Goal: Task Accomplishment & Management: Use online tool/utility

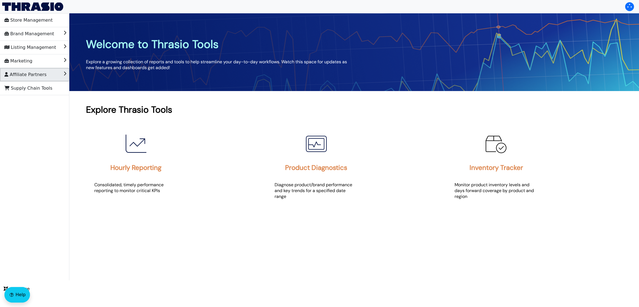
click at [44, 75] on li "Affiliate Partners" at bounding box center [34, 74] width 69 height 13
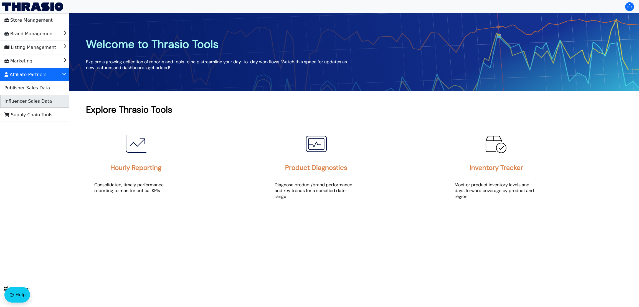
click at [37, 104] on span "Influencer Sales Data" at bounding box center [27, 101] width 47 height 9
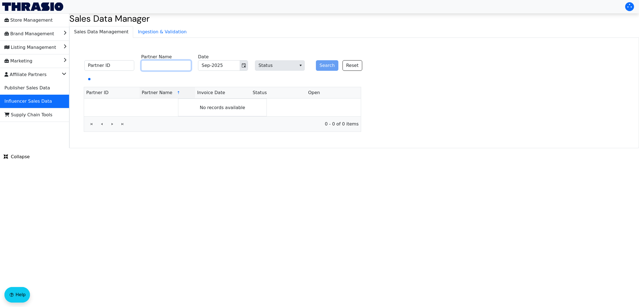
click at [173, 63] on input "Partner Name" at bounding box center [166, 65] width 50 height 11
paste input "[PERSON_NAME]"
type input "[PERSON_NAME]"
click at [315, 66] on div "Search Reset" at bounding box center [337, 62] width 50 height 17
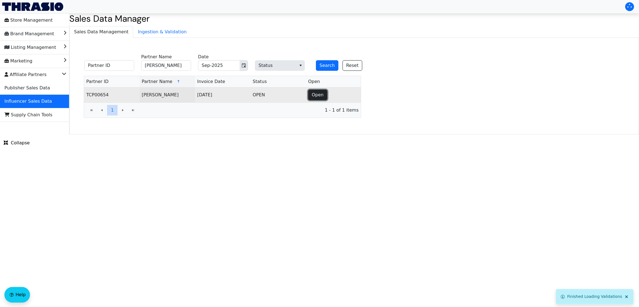
click at [320, 92] on span "Open" at bounding box center [318, 95] width 12 height 7
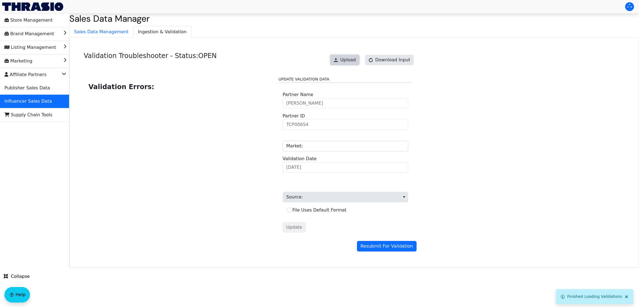
click at [359, 58] on button "Upload" at bounding box center [344, 60] width 29 height 11
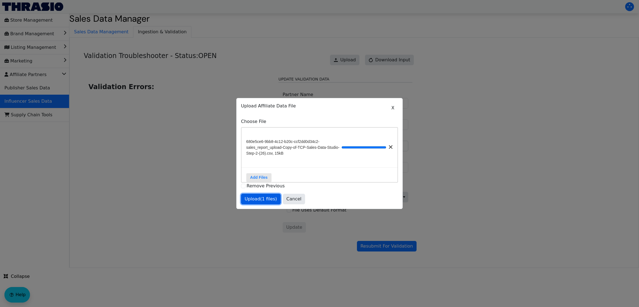
click at [261, 201] on span "Upload (1 files)" at bounding box center [261, 199] width 32 height 7
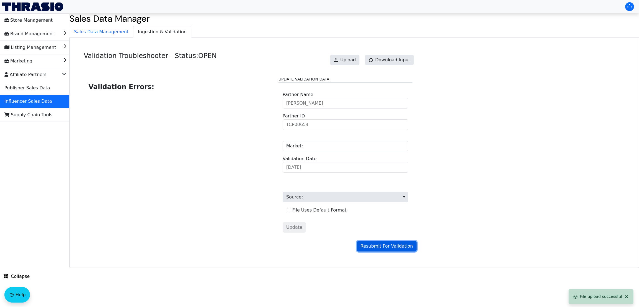
click at [373, 245] on span "Resubmit For Validation" at bounding box center [387, 246] width 52 height 7
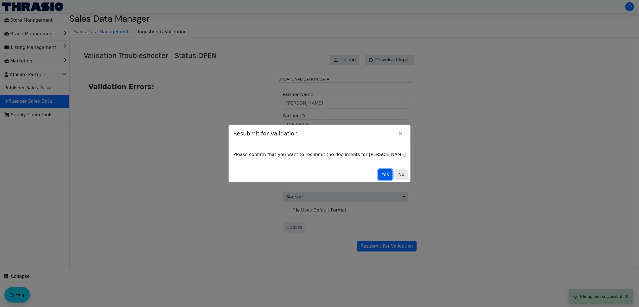
click at [378, 176] on button "Yes" at bounding box center [385, 174] width 14 height 11
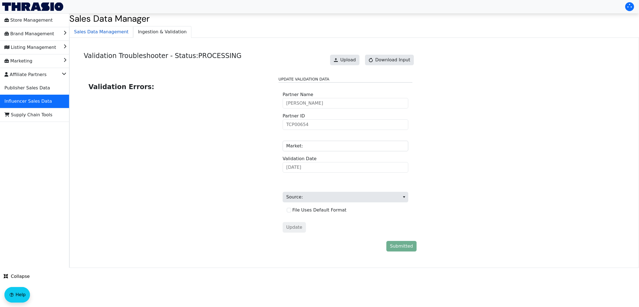
click at [89, 29] on span "Sales Data Management" at bounding box center [101, 31] width 63 height 11
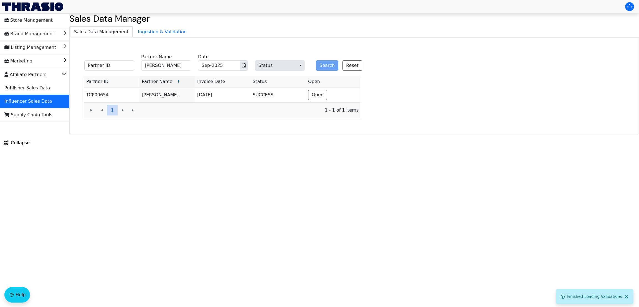
click at [89, 29] on span "Sales Data Management" at bounding box center [101, 31] width 63 height 11
click at [167, 69] on input "[PERSON_NAME]" at bounding box center [166, 65] width 50 height 11
paste input "[PERSON_NAME]"
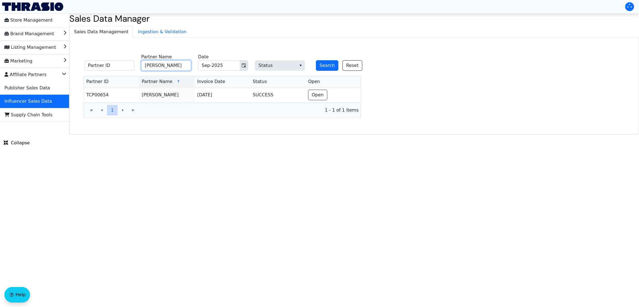
type input "[PERSON_NAME]"
click at [316, 60] on button "Search" at bounding box center [327, 65] width 22 height 11
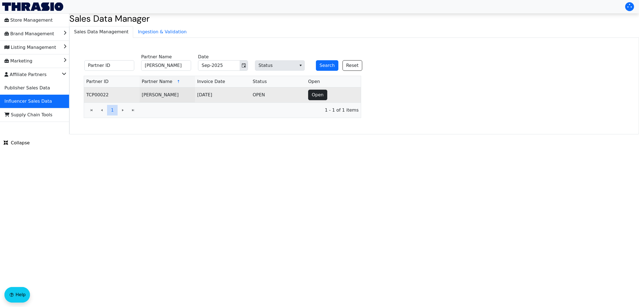
drag, startPoint x: 328, startPoint y: 95, endPoint x: 321, endPoint y: 94, distance: 7.1
click at [321, 94] on td "Open" at bounding box center [333, 94] width 55 height 15
click at [321, 94] on span "Open" at bounding box center [318, 95] width 12 height 7
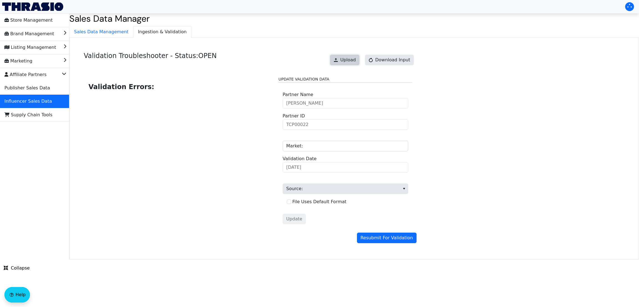
click at [347, 58] on span "Upload" at bounding box center [348, 60] width 16 height 7
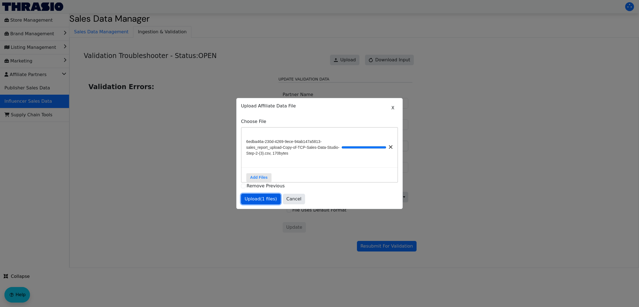
click at [261, 202] on span "Upload (1 files)" at bounding box center [261, 199] width 32 height 7
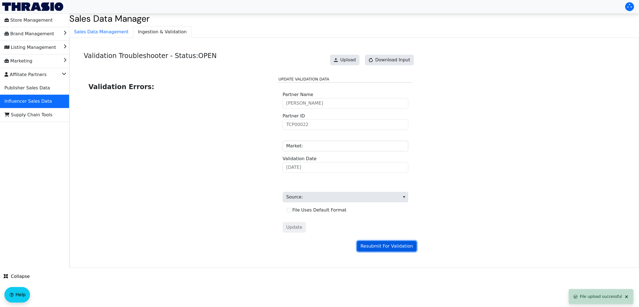
click at [380, 247] on span "Resubmit For Validation" at bounding box center [387, 246] width 52 height 7
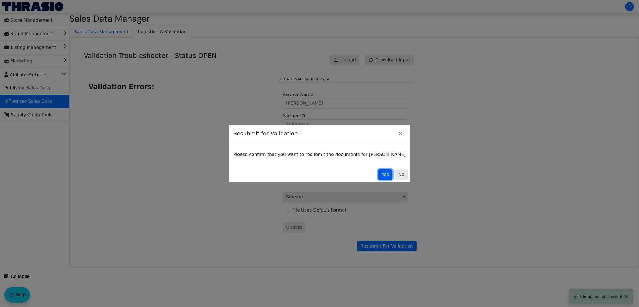
click at [382, 177] on span "Yes" at bounding box center [385, 174] width 7 height 7
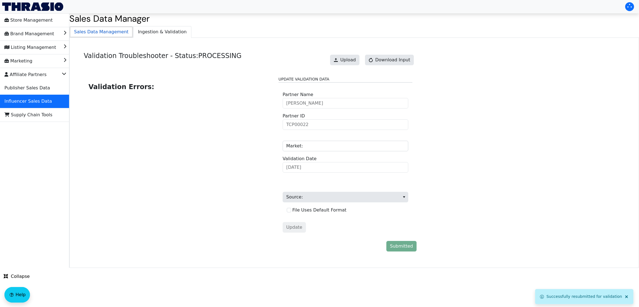
click at [98, 27] on span "Sales Data Management" at bounding box center [101, 31] width 63 height 11
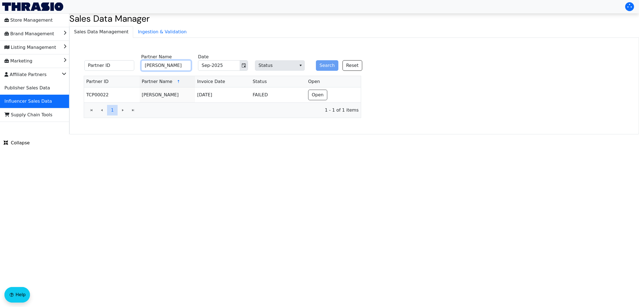
click at [168, 64] on input "[PERSON_NAME]" at bounding box center [166, 65] width 50 height 11
paste input "[PERSON_NAME]"
click at [168, 64] on input "[PERSON_NAME]" at bounding box center [166, 65] width 50 height 11
click at [316, 60] on button "Search" at bounding box center [327, 65] width 22 height 11
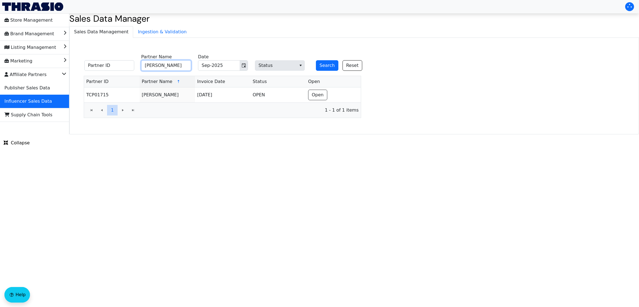
click at [169, 65] on input "[PERSON_NAME]" at bounding box center [166, 65] width 50 height 11
paste input "[PERSON_NAME]"
click at [169, 65] on input "[PERSON_NAME]" at bounding box center [166, 65] width 50 height 11
type input "[PERSON_NAME]"
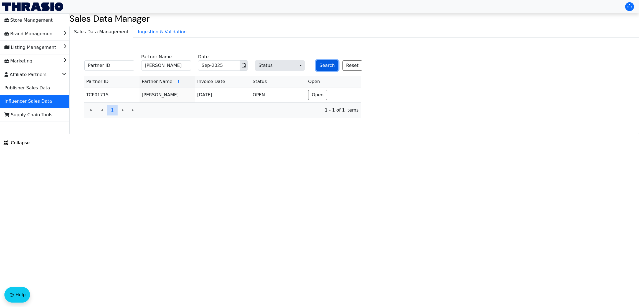
click at [327, 62] on button "Search" at bounding box center [327, 65] width 22 height 11
click at [72, 134] on html "Store Management Brand Management Listing Management Marketing Affiliate Partne…" at bounding box center [319, 67] width 639 height 134
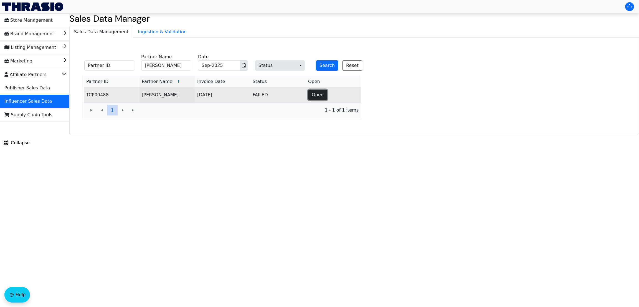
click at [319, 95] on span "Open" at bounding box center [318, 95] width 12 height 7
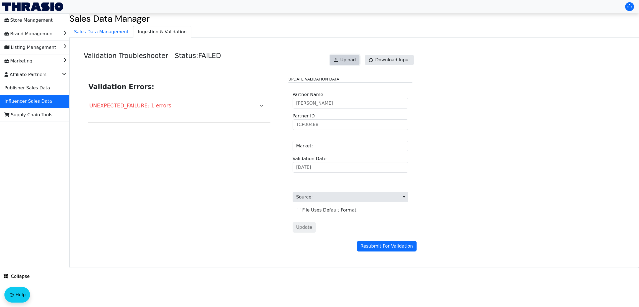
click at [350, 57] on span "Upload" at bounding box center [348, 60] width 16 height 7
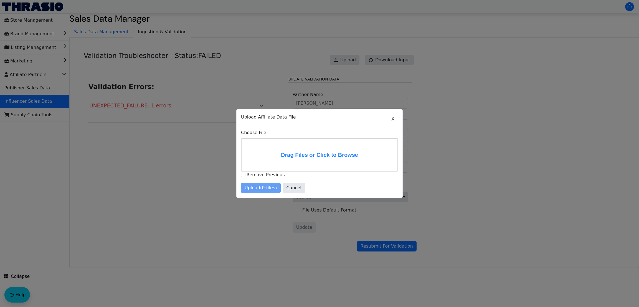
click at [284, 164] on label "Drag Files or Click to Browse" at bounding box center [320, 155] width 156 height 32
click at [0, 0] on input "Drag Files or Click to Browse" at bounding box center [0, 0] width 0 height 0
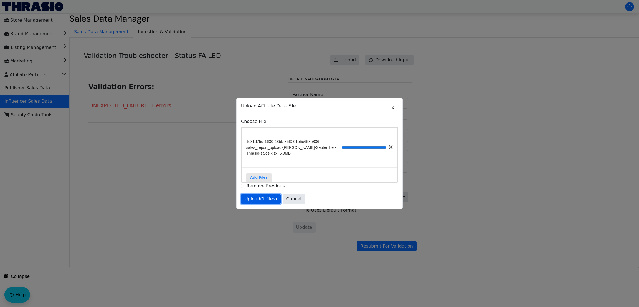
click at [265, 201] on span "Upload (1 files)" at bounding box center [261, 199] width 32 height 7
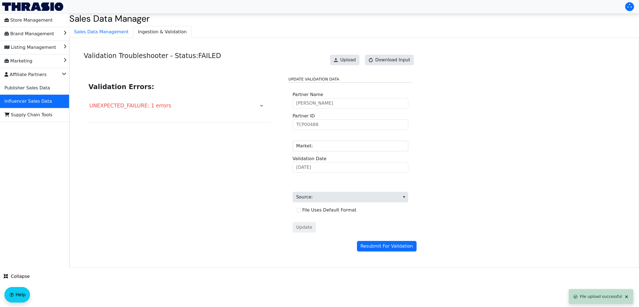
click at [374, 240] on div "Validation Errors: UNEXPECTED_FAILURE: 1 errors Update Validation Data [PERSON_…" at bounding box center [250, 156] width 333 height 169
click at [383, 248] on span "Resubmit For Validation" at bounding box center [387, 246] width 52 height 7
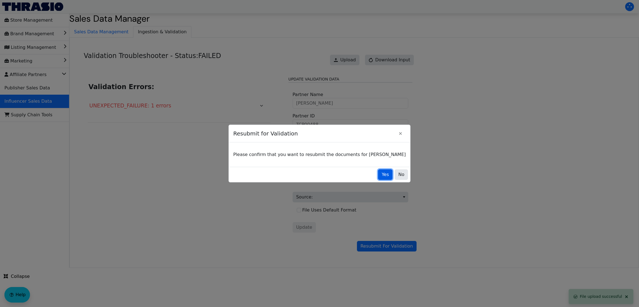
click at [378, 175] on button "Yes" at bounding box center [385, 174] width 14 height 11
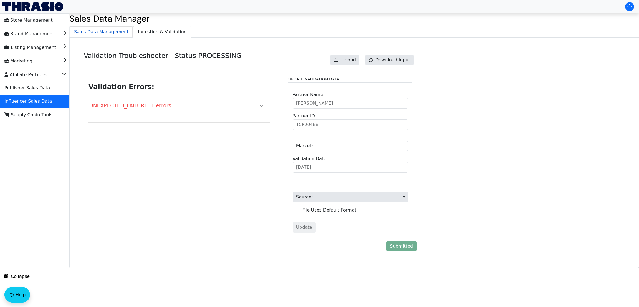
click at [88, 29] on span "Sales Data Management" at bounding box center [101, 31] width 63 height 11
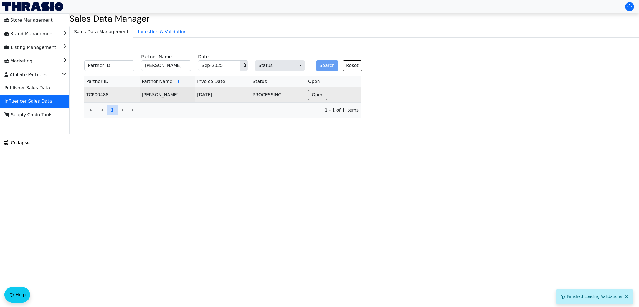
click at [262, 90] on td "PROCESSING" at bounding box center [278, 94] width 55 height 15
copy td "PROCESSING"
click at [175, 69] on input "[PERSON_NAME]" at bounding box center [166, 65] width 50 height 11
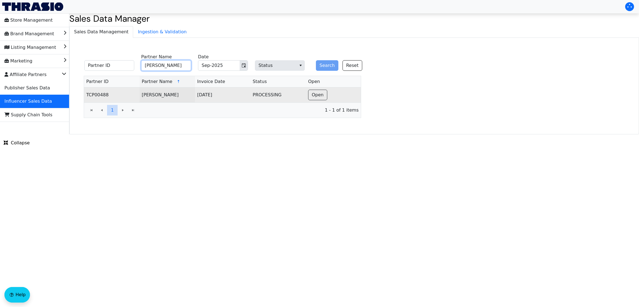
click at [175, 69] on input "[PERSON_NAME]" at bounding box center [166, 65] width 50 height 11
paste input "Vurn Media LLC"
click at [316, 60] on button "Search" at bounding box center [327, 65] width 22 height 11
paste input "[PERSON_NAME]"
click at [316, 60] on button "Search" at bounding box center [327, 65] width 22 height 11
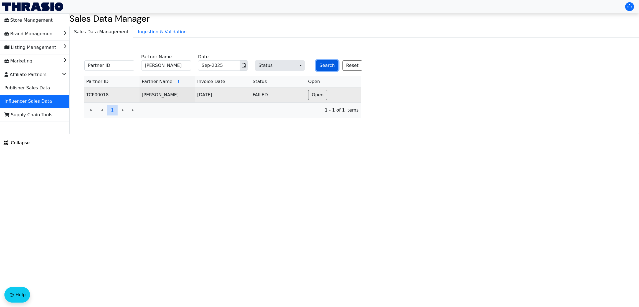
click at [327, 70] on button "Search" at bounding box center [327, 65] width 22 height 11
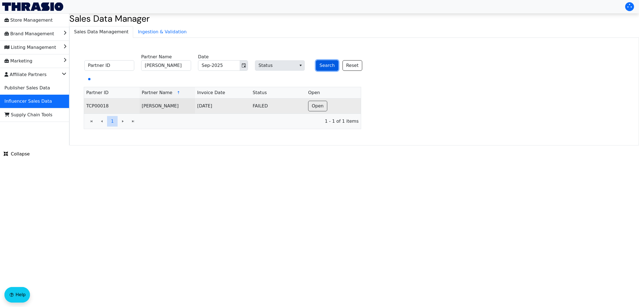
click at [327, 70] on button "Search" at bounding box center [327, 65] width 22 height 11
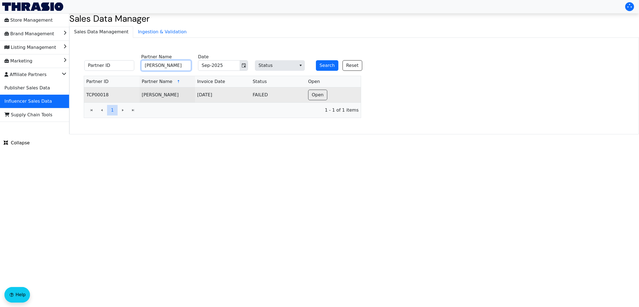
click at [174, 63] on input "[PERSON_NAME]" at bounding box center [166, 65] width 50 height 11
paste input "Tried And True Moms"
click at [174, 63] on input "Tried And True Moms" at bounding box center [166, 65] width 50 height 11
click at [316, 60] on button "Search" at bounding box center [327, 65] width 22 height 11
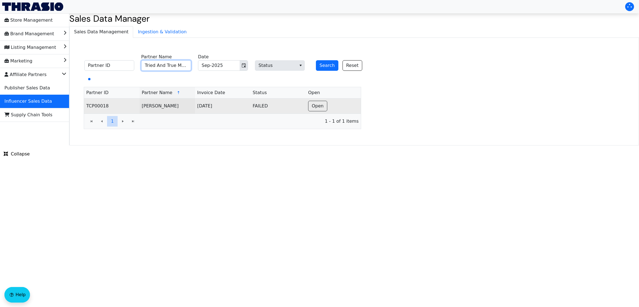
type input "Tried and True Moms"
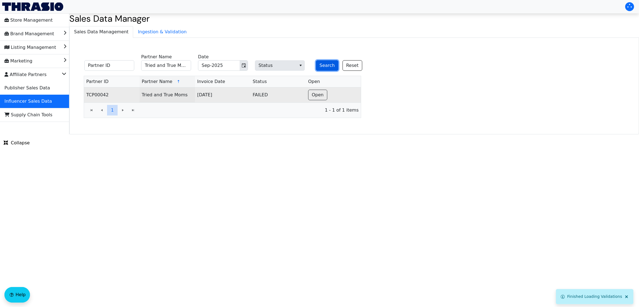
click at [325, 62] on button "Search" at bounding box center [327, 65] width 22 height 11
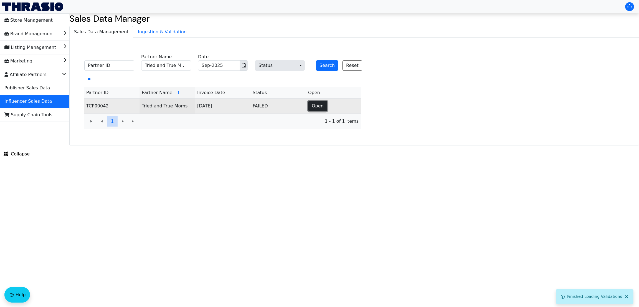
click at [321, 103] on span "Open" at bounding box center [318, 106] width 12 height 7
